Goal: Contribute content: Contribute content

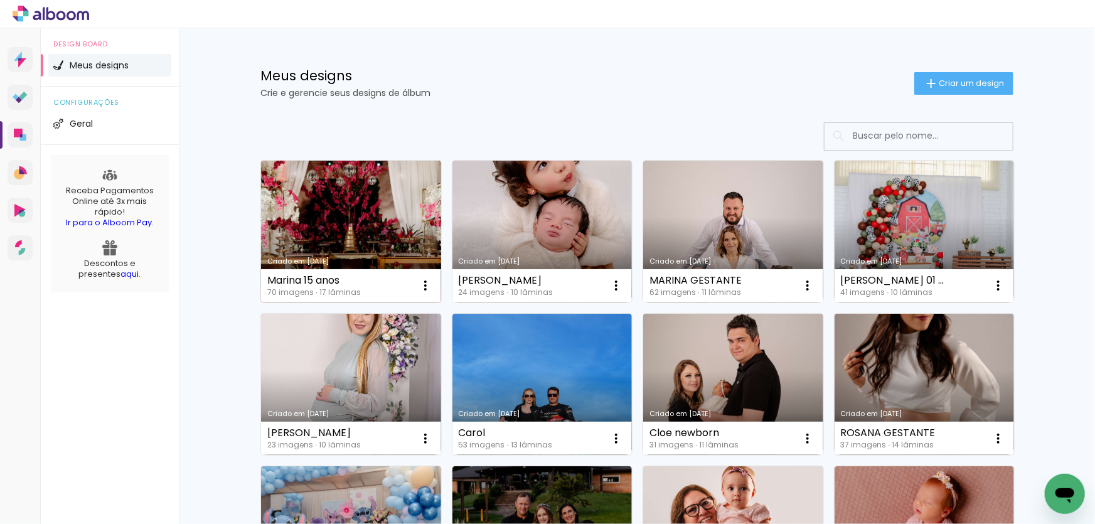
click at [398, 219] on link "Criado em [DATE]" at bounding box center [351, 232] width 180 height 142
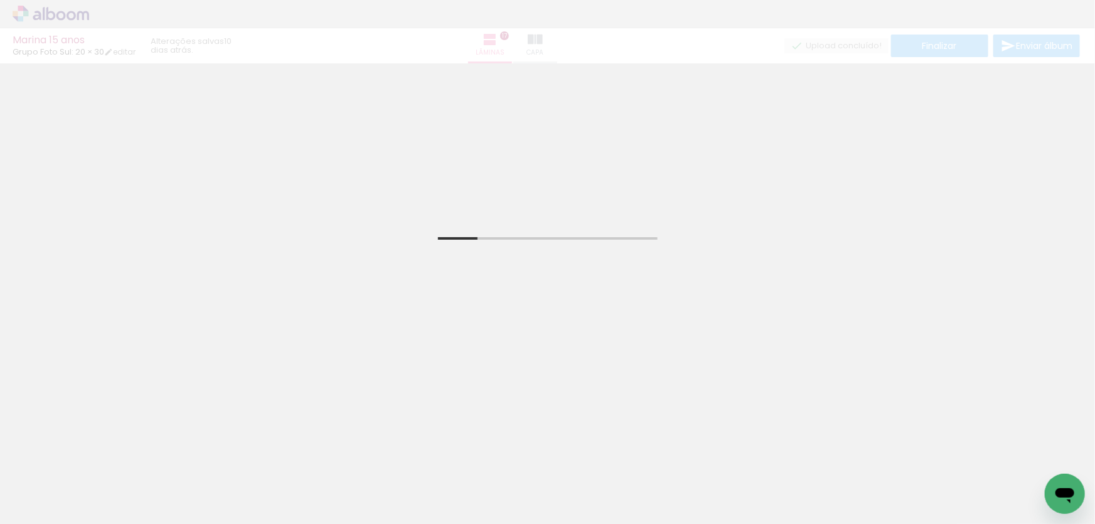
click at [35, 508] on span "Adicionar Fotos" at bounding box center [45, 507] width 38 height 14
click at [0, 0] on input "file" at bounding box center [0, 0] width 0 height 0
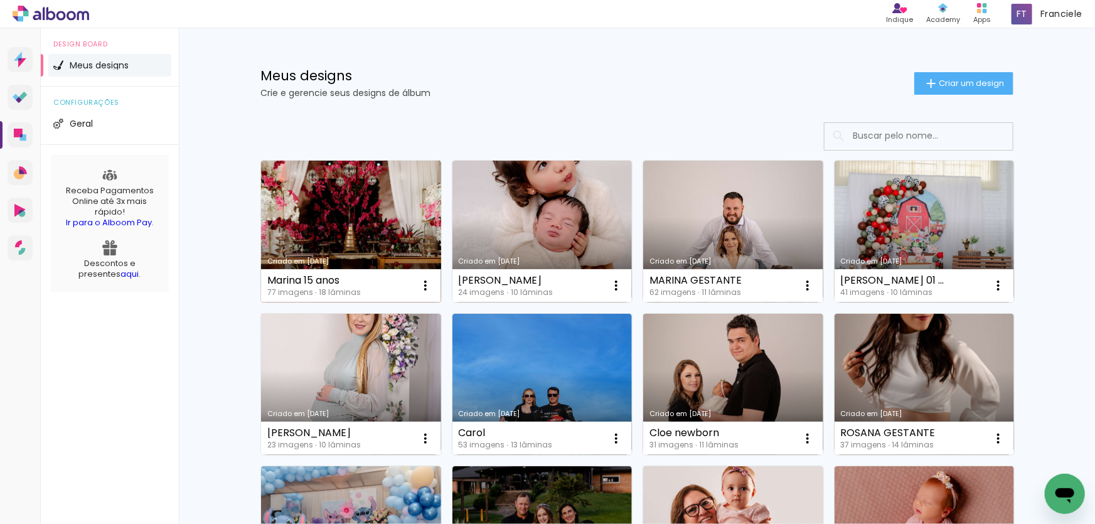
click at [346, 231] on link "Criado em [DATE]" at bounding box center [351, 232] width 180 height 142
